Goal: Transaction & Acquisition: Book appointment/travel/reservation

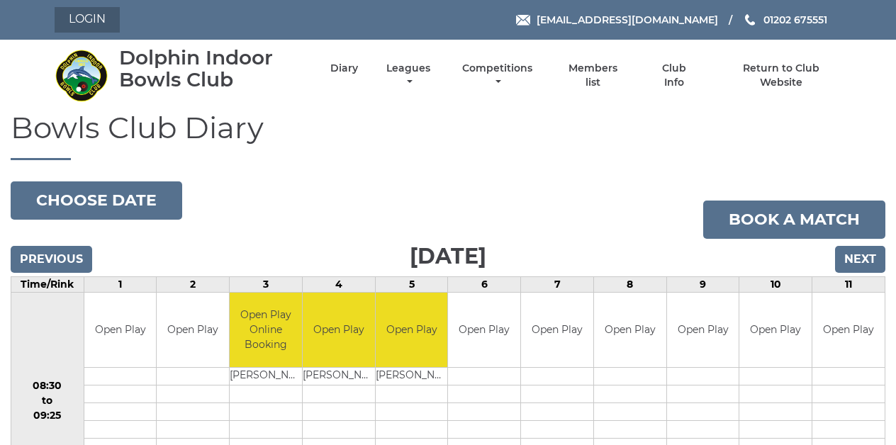
click at [77, 15] on link "Login" at bounding box center [87, 20] width 65 height 26
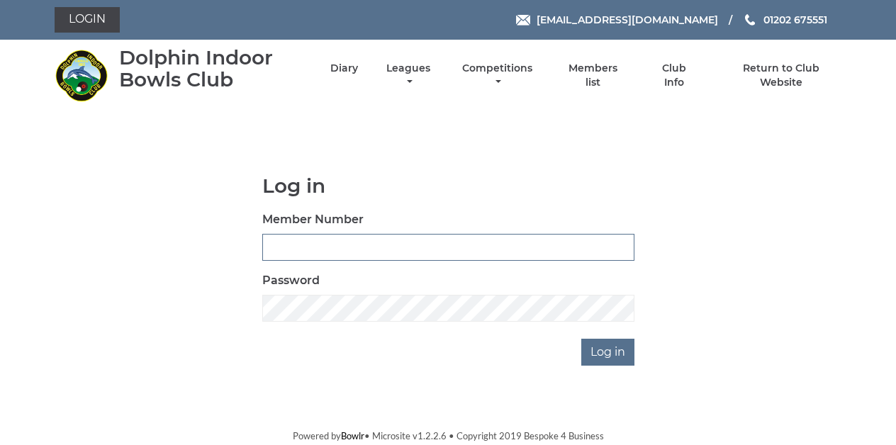
type input "3259"
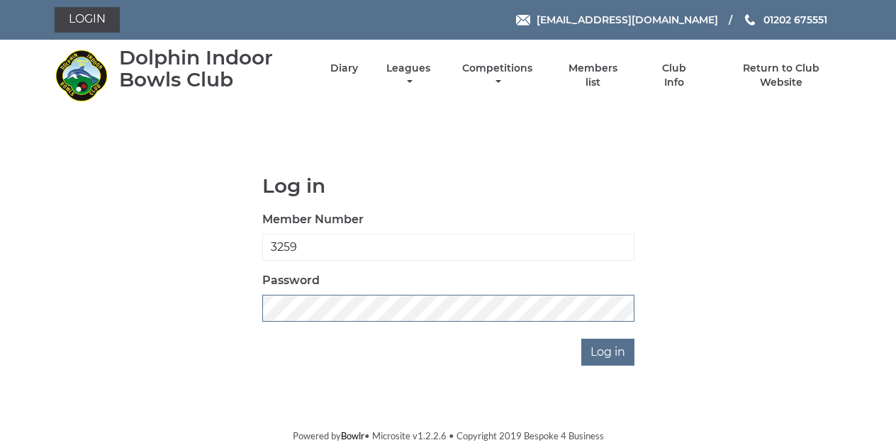
click at [609, 352] on input "Log in" at bounding box center [607, 352] width 53 height 27
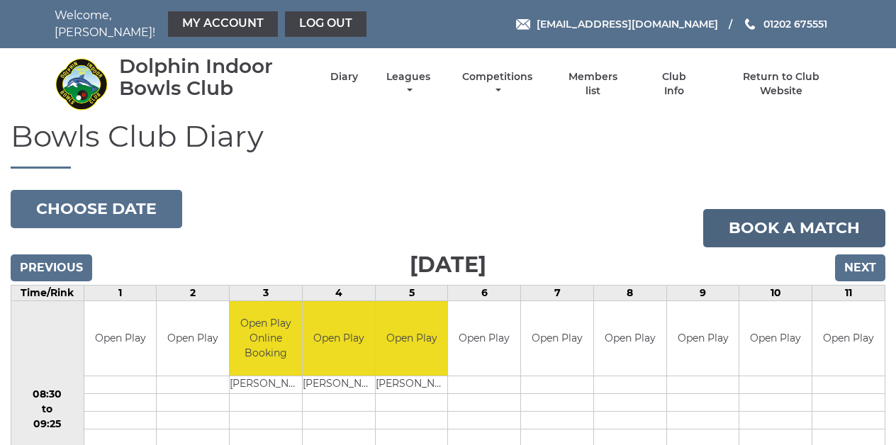
click at [755, 218] on link "Book a match" at bounding box center [794, 228] width 182 height 38
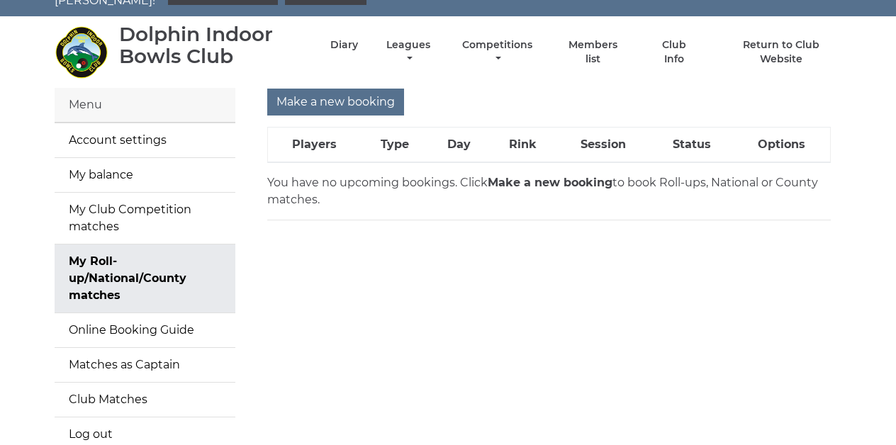
scroll to position [33, 0]
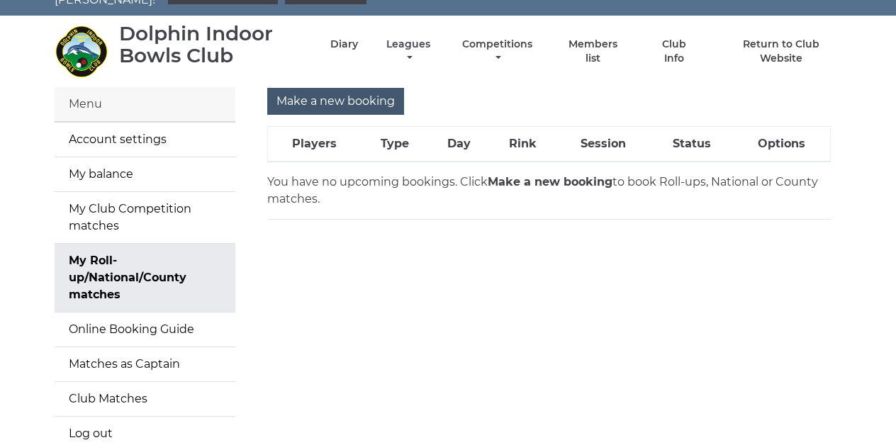
click at [340, 88] on input "Make a new booking" at bounding box center [335, 101] width 137 height 27
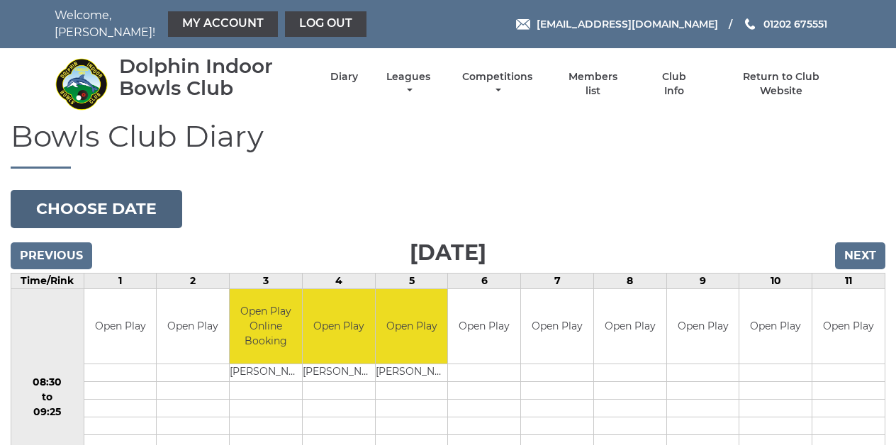
click at [84, 203] on button "Choose date" at bounding box center [97, 209] width 172 height 38
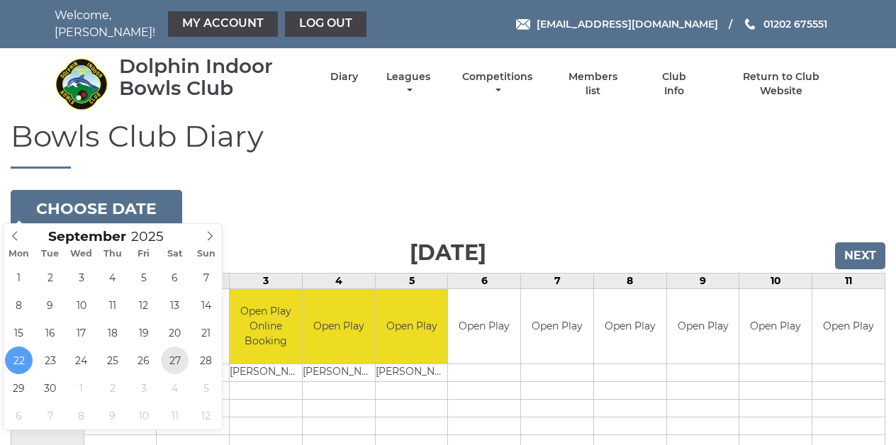
type input "[DATE]"
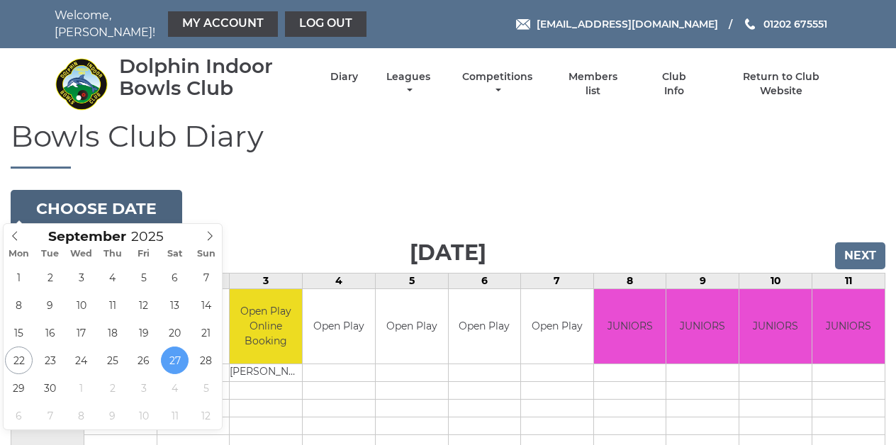
click at [126, 198] on button "Choose date" at bounding box center [97, 209] width 172 height 38
type input "[DATE]"
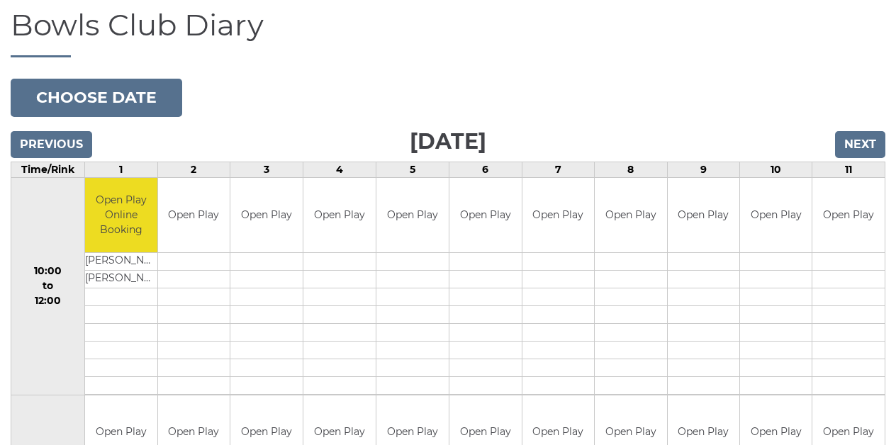
scroll to position [110, 0]
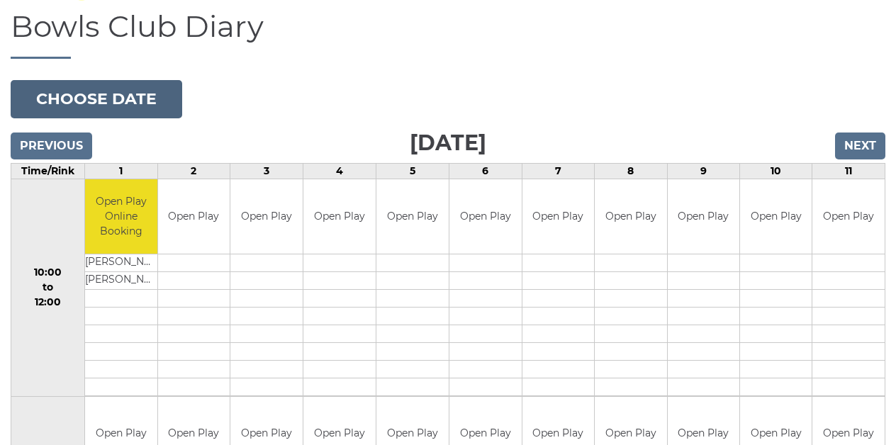
click at [84, 91] on button "Choose date" at bounding box center [97, 99] width 172 height 38
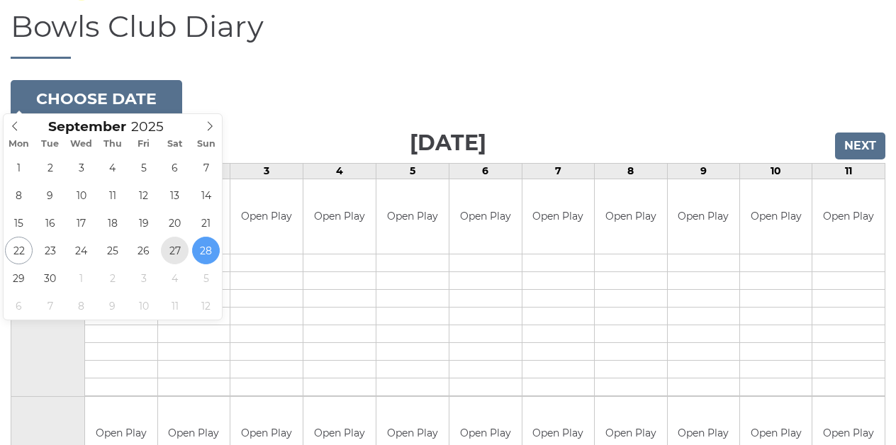
type input "[DATE]"
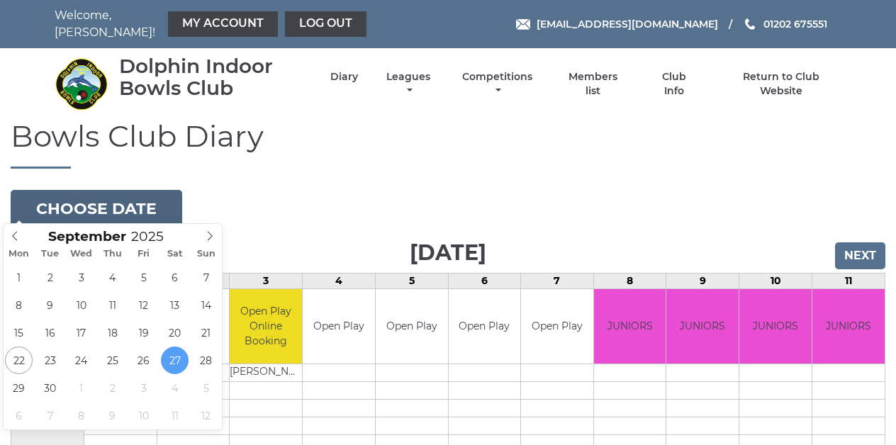
click at [125, 201] on button "Choose date" at bounding box center [97, 209] width 172 height 38
click at [145, 203] on button "Choose date" at bounding box center [97, 209] width 172 height 38
type input "2025-09-28"
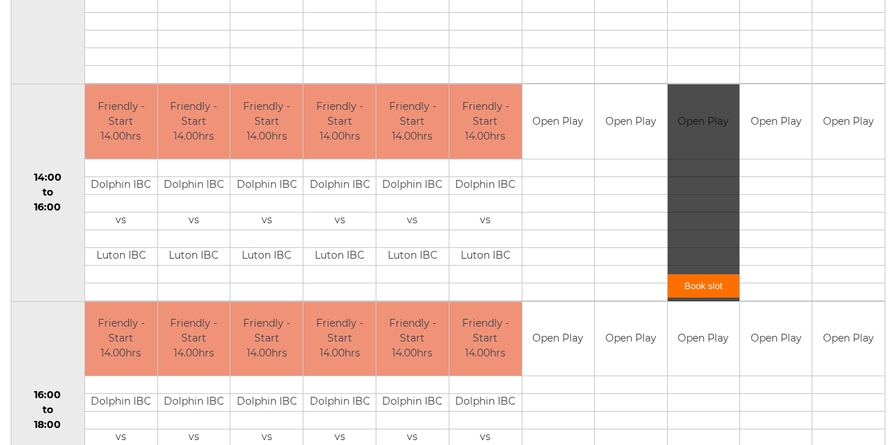
scroll to position [640, 0]
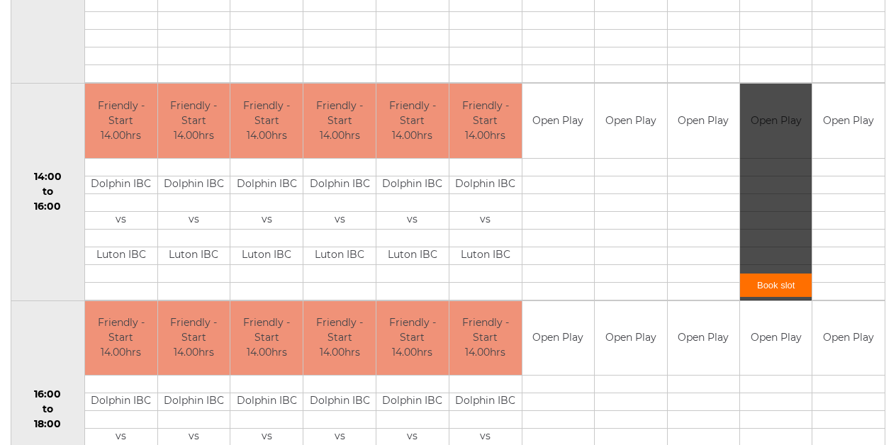
click at [775, 277] on link "Book slot" at bounding box center [776, 285] width 72 height 23
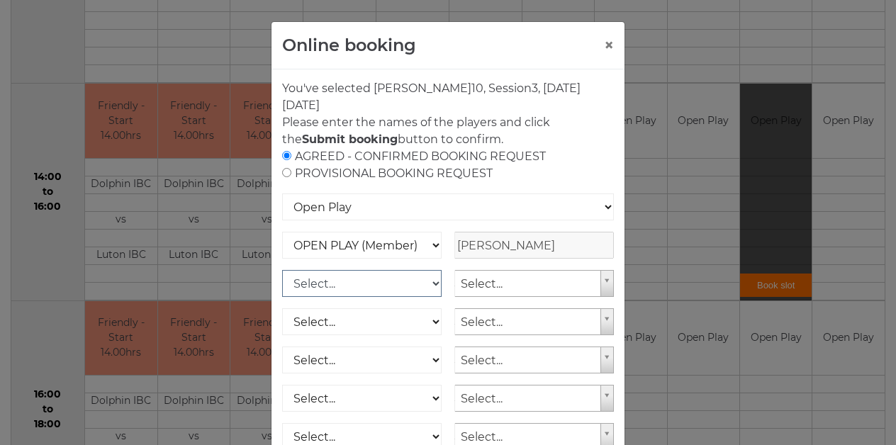
select select "1_12"
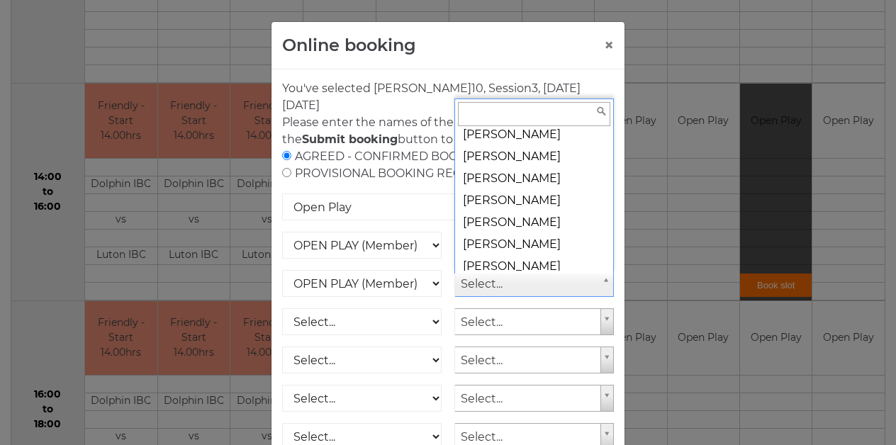
scroll to position [18529, 0]
select select "1268"
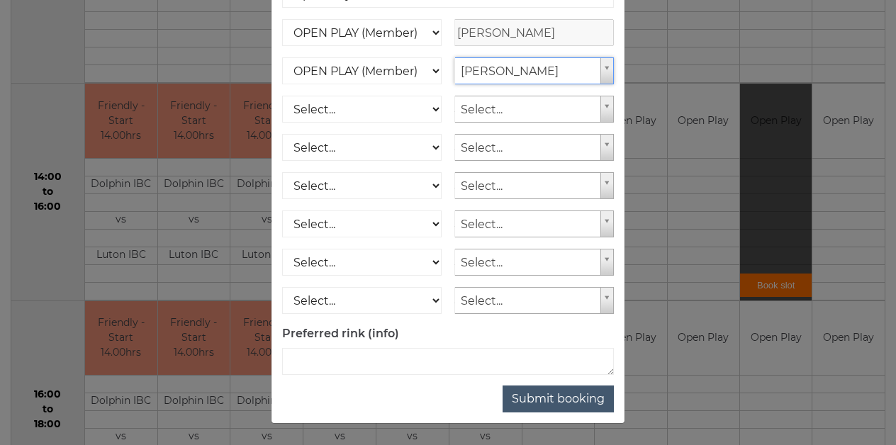
scroll to position [213, 0]
click at [551, 394] on button "Submit booking" at bounding box center [558, 399] width 111 height 27
